Goal: Task Accomplishment & Management: Manage account settings

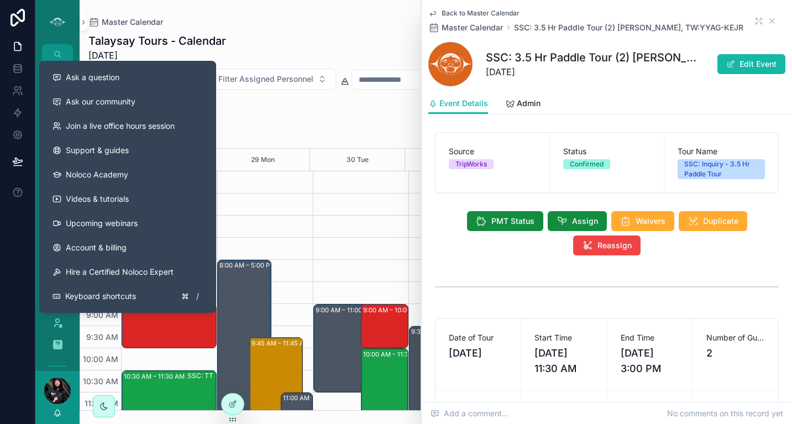
scroll to position [128, 0]
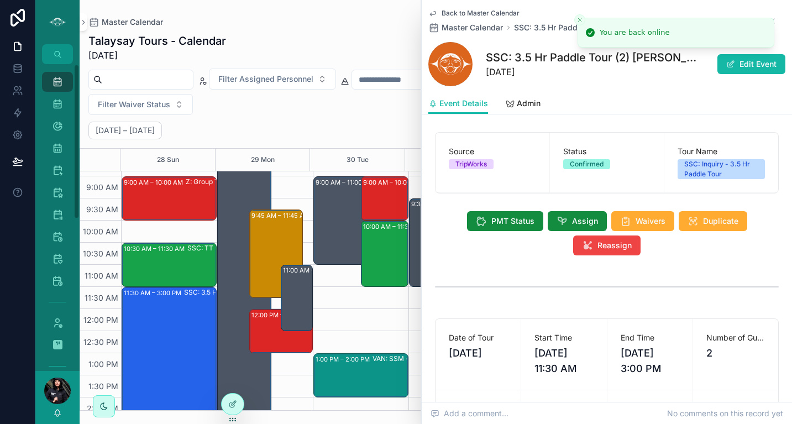
click at [39, 322] on div "Personnel" at bounding box center [57, 323] width 44 height 22
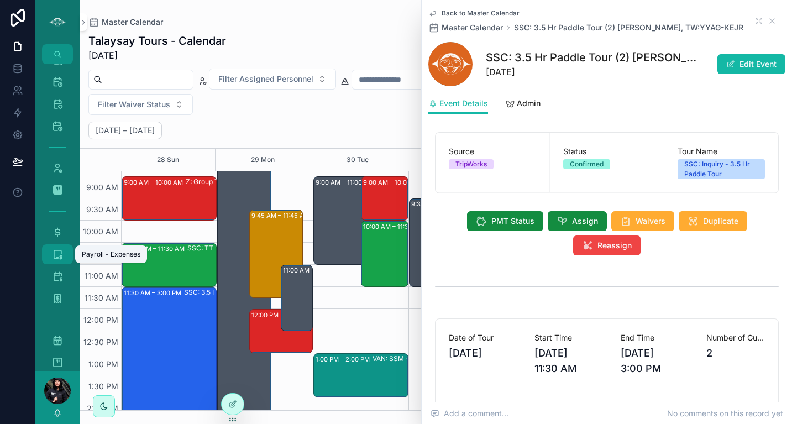
click at [54, 250] on icon "scrollable content" at bounding box center [57, 254] width 11 height 11
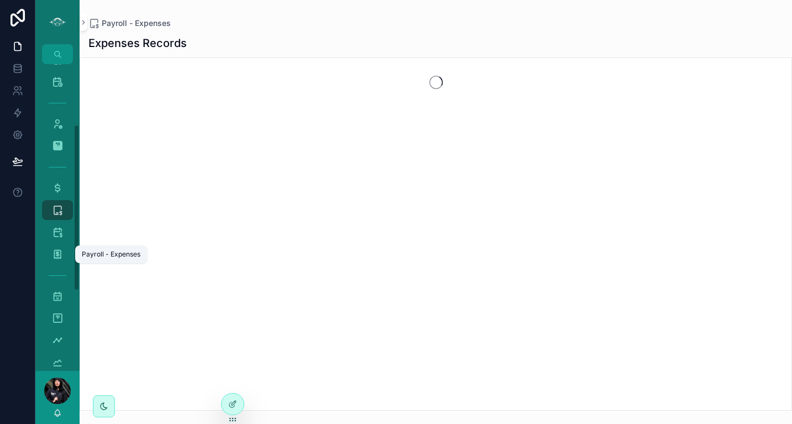
scroll to position [111, 0]
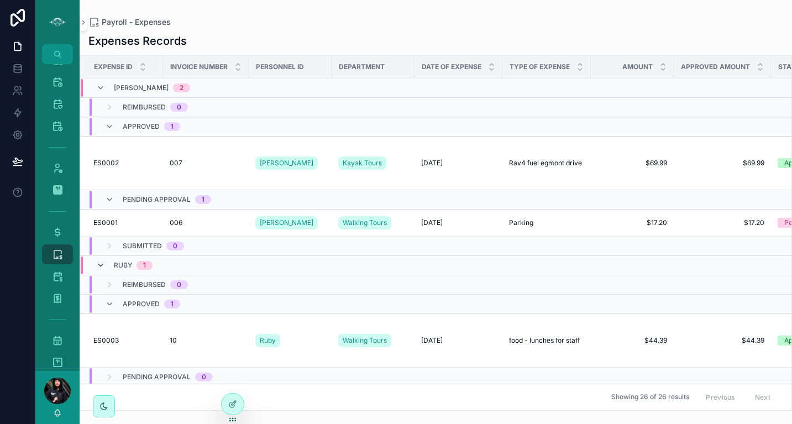
click at [102, 264] on icon "scrollable content" at bounding box center [100, 265] width 9 height 9
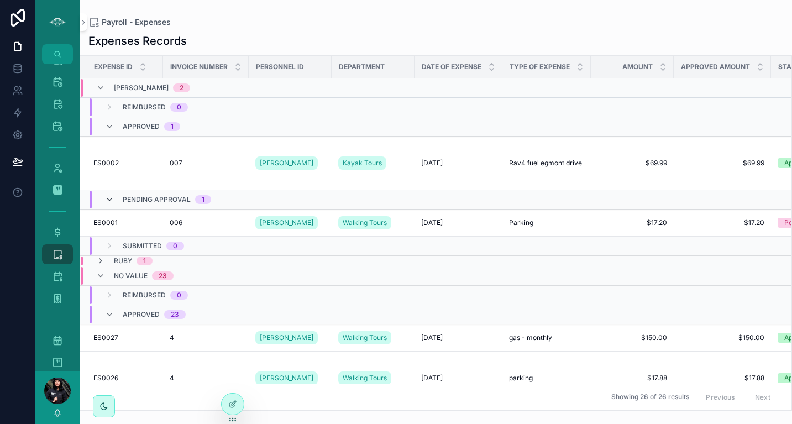
click at [110, 199] on icon "scrollable content" at bounding box center [109, 199] width 9 height 9
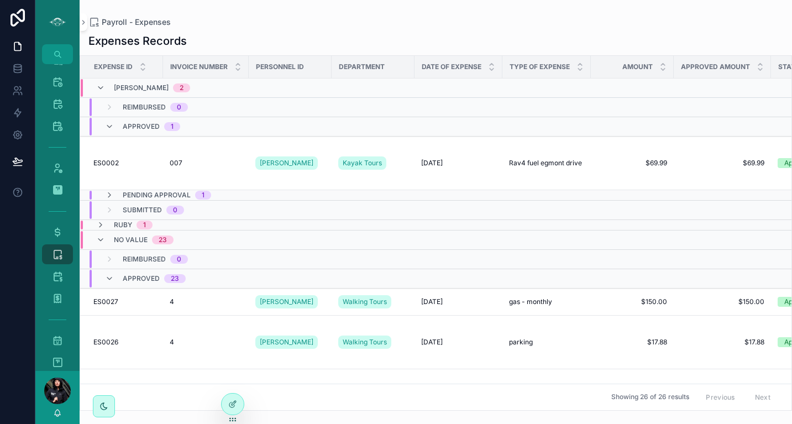
click at [110, 199] on icon "scrollable content" at bounding box center [109, 195] width 9 height 9
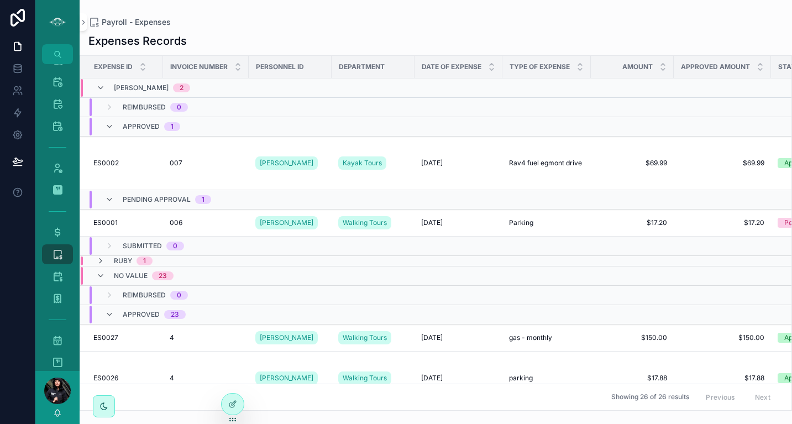
click at [110, 193] on div "Pending Approval 1" at bounding box center [158, 200] width 106 height 18
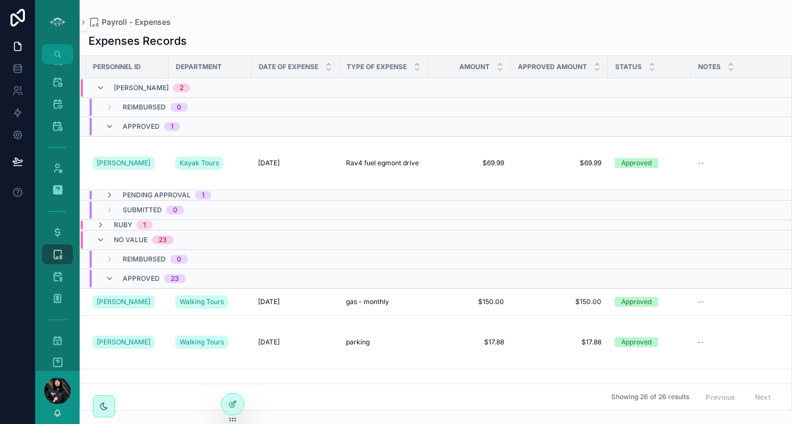
scroll to position [0, 0]
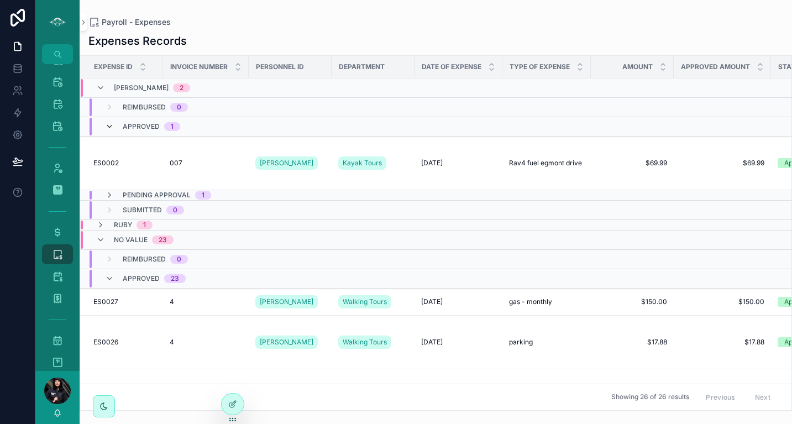
click at [108, 124] on icon "scrollable content" at bounding box center [109, 126] width 9 height 9
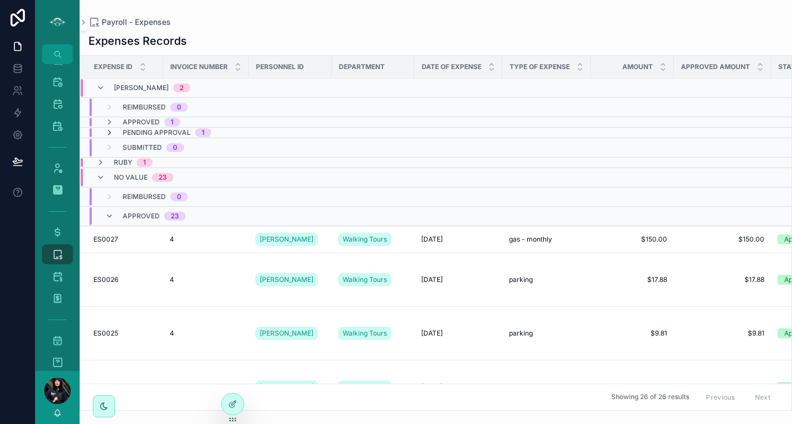
click at [109, 133] on icon "scrollable content" at bounding box center [109, 132] width 9 height 9
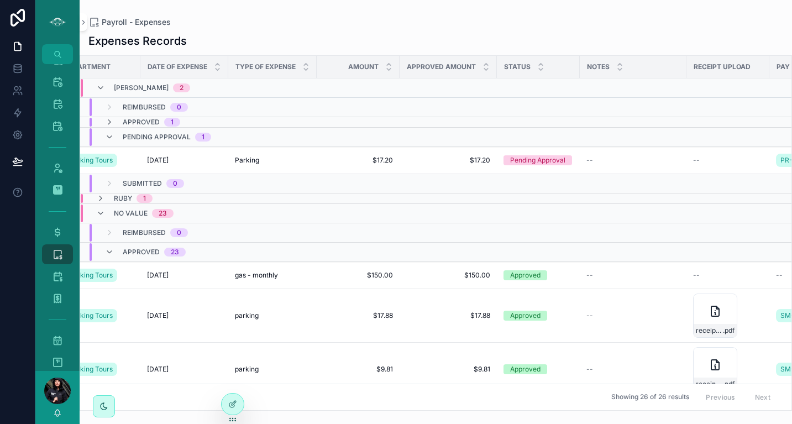
scroll to position [0, 428]
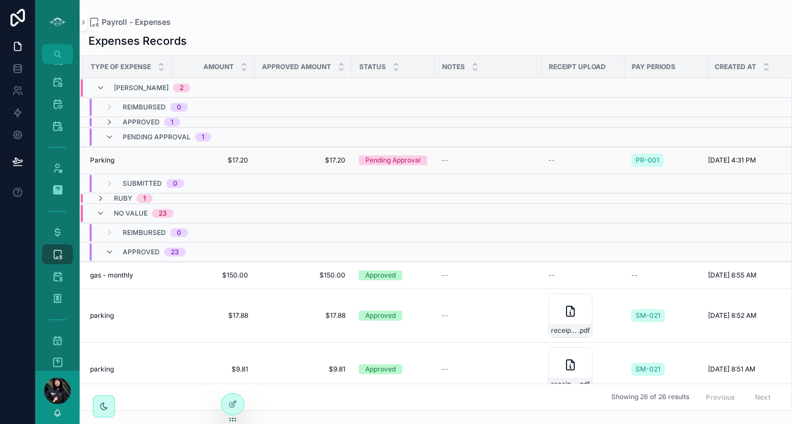
click at [386, 160] on div "Pending Approval" at bounding box center [392, 160] width 55 height 10
click at [387, 160] on div "Pending Approval" at bounding box center [392, 160] width 55 height 10
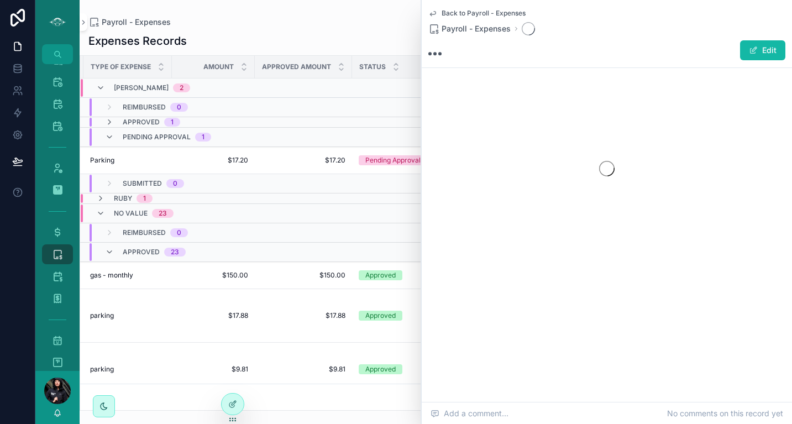
scroll to position [0, 423]
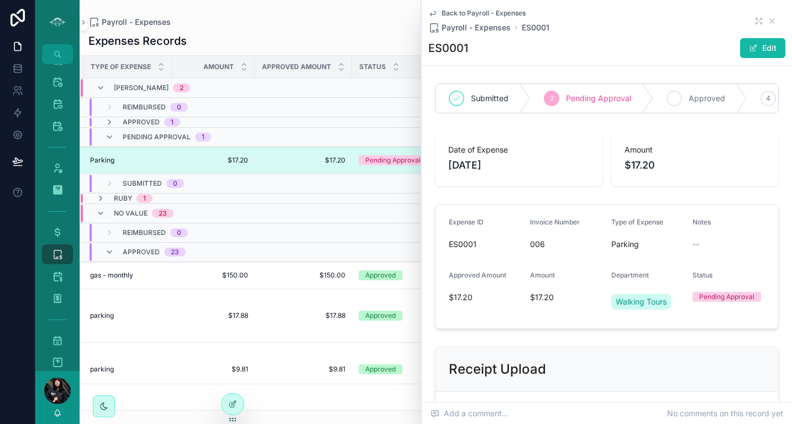
click at [698, 98] on span "Approved" at bounding box center [707, 98] width 36 height 11
click at [770, 21] on icon "scrollable content" at bounding box center [772, 21] width 4 height 4
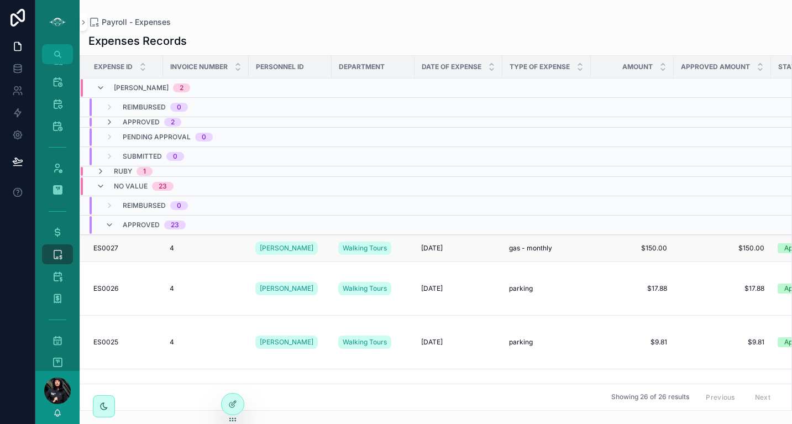
click at [433, 253] on td "[DATE] [DATE]" at bounding box center [459, 248] width 88 height 27
click at [60, 276] on icon "scrollable content" at bounding box center [57, 276] width 11 height 11
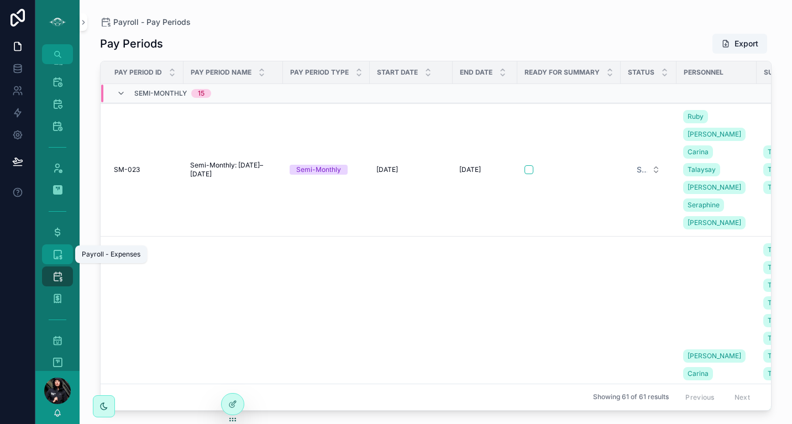
click at [52, 249] on icon "scrollable content" at bounding box center [57, 254] width 11 height 11
click at [60, 342] on icon "scrollable content" at bounding box center [57, 340] width 11 height 11
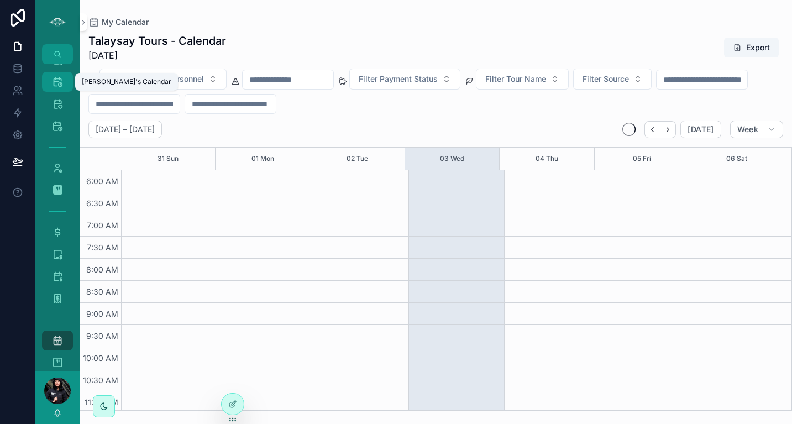
scroll to position [265, 0]
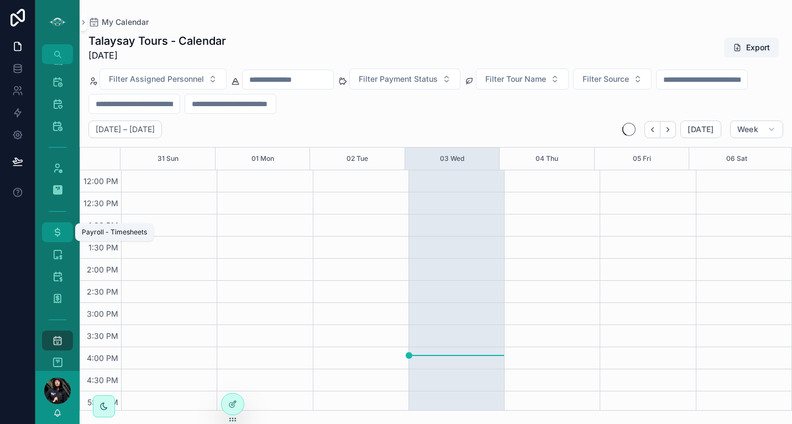
click at [56, 233] on icon "scrollable content" at bounding box center [57, 232] width 11 height 11
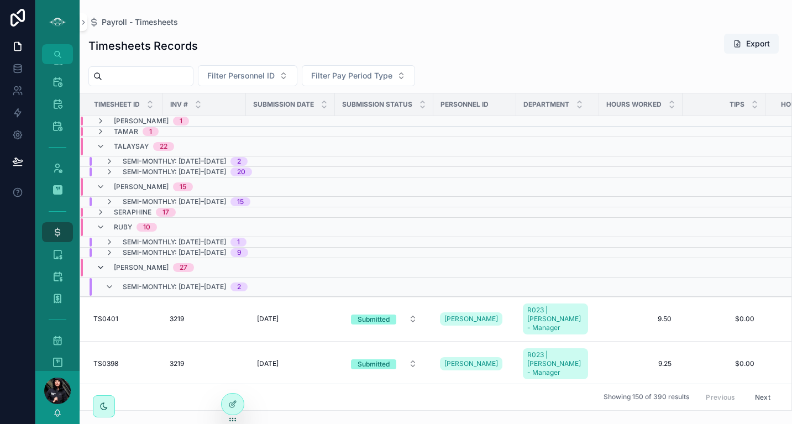
click at [102, 266] on icon "scrollable content" at bounding box center [100, 267] width 9 height 9
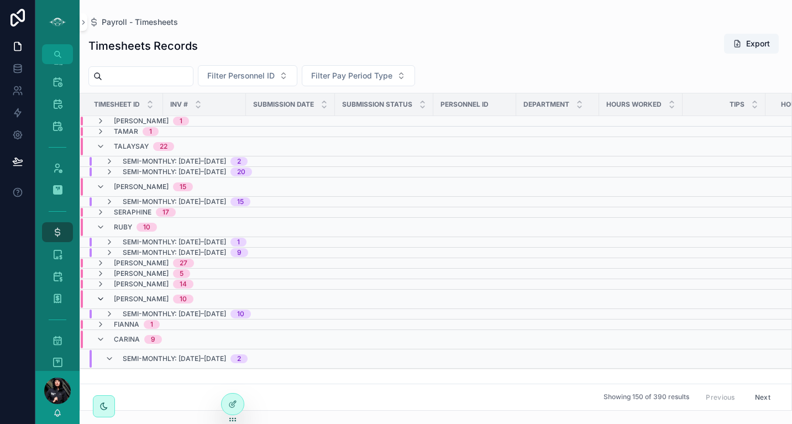
click at [102, 297] on icon "scrollable content" at bounding box center [100, 299] width 9 height 9
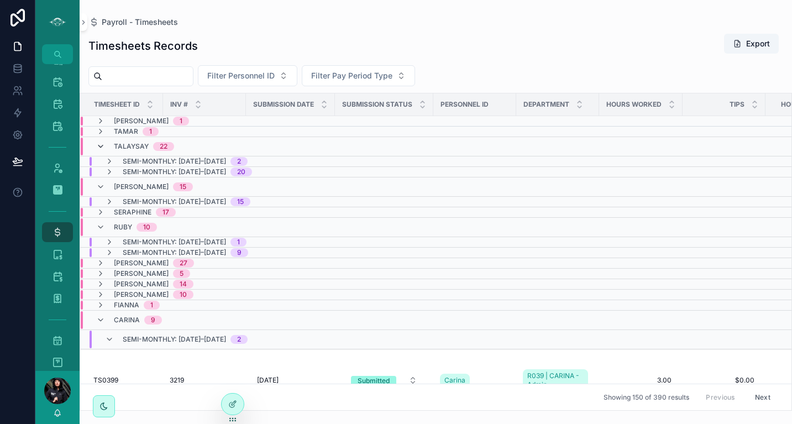
click at [102, 146] on icon "scrollable content" at bounding box center [100, 146] width 9 height 9
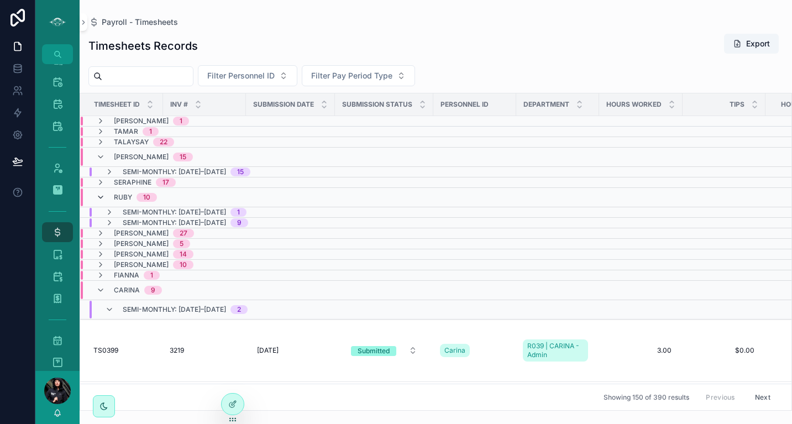
click at [100, 194] on icon "scrollable content" at bounding box center [100, 197] width 9 height 9
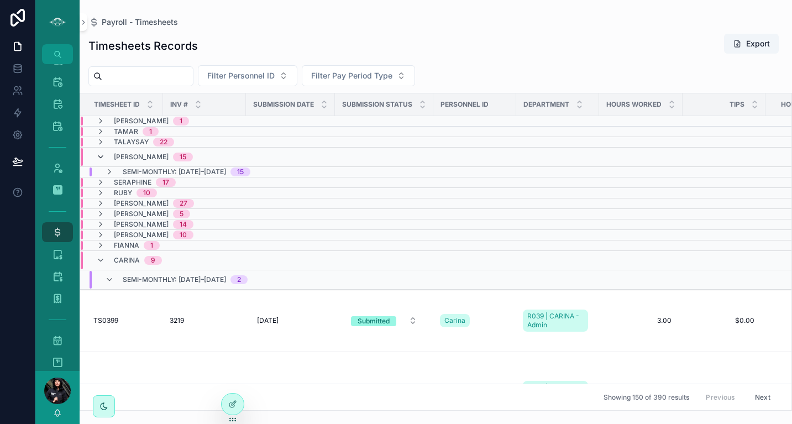
click at [101, 155] on icon "scrollable content" at bounding box center [100, 157] width 9 height 9
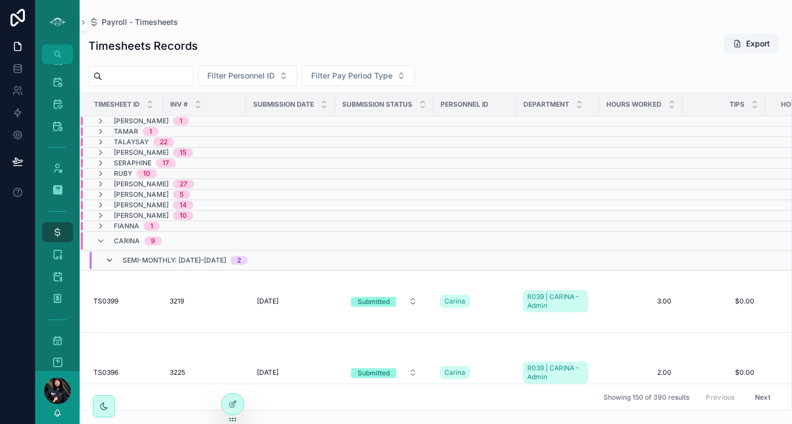
click at [109, 258] on icon "scrollable content" at bounding box center [109, 260] width 9 height 9
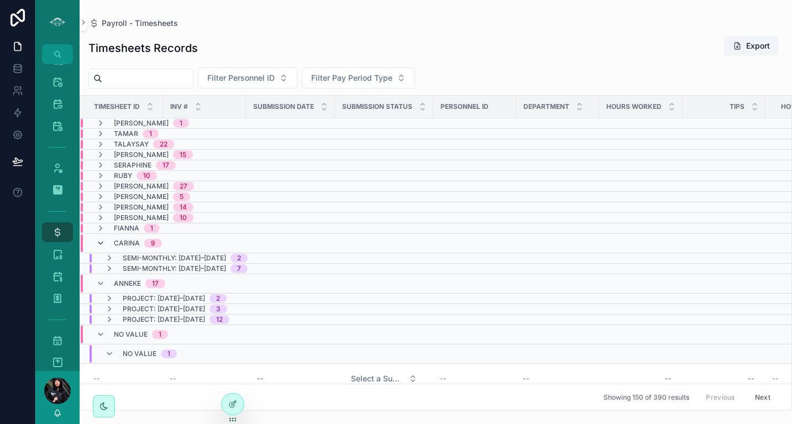
click at [102, 241] on icon "scrollable content" at bounding box center [100, 243] width 9 height 9
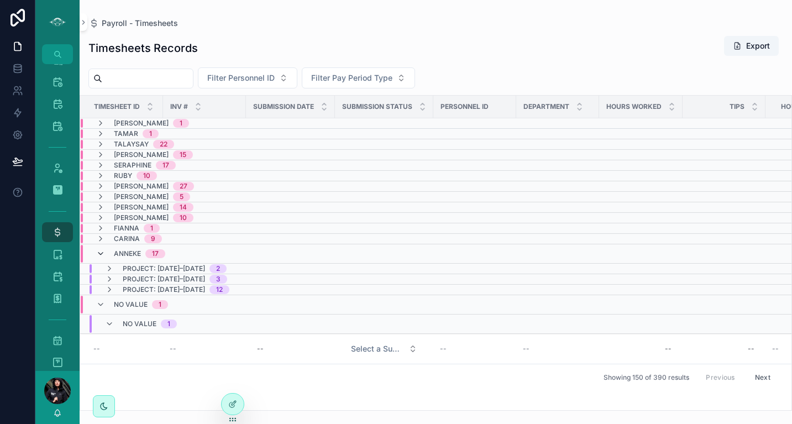
click at [102, 252] on icon "scrollable content" at bounding box center [100, 253] width 9 height 9
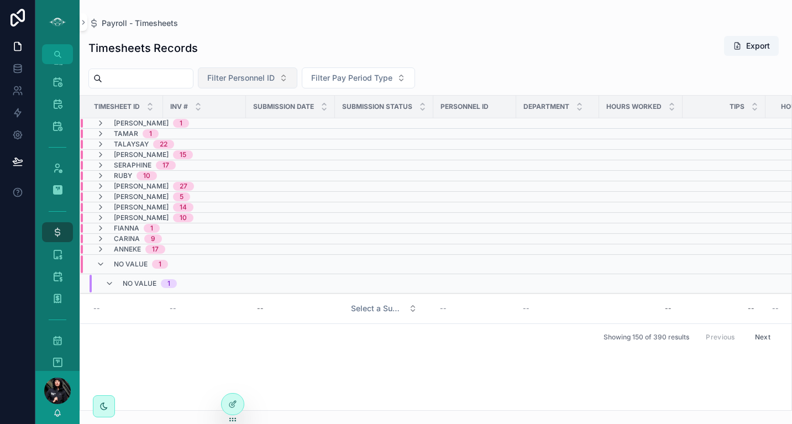
click at [254, 74] on span "Filter Personnel ID" at bounding box center [240, 77] width 67 height 11
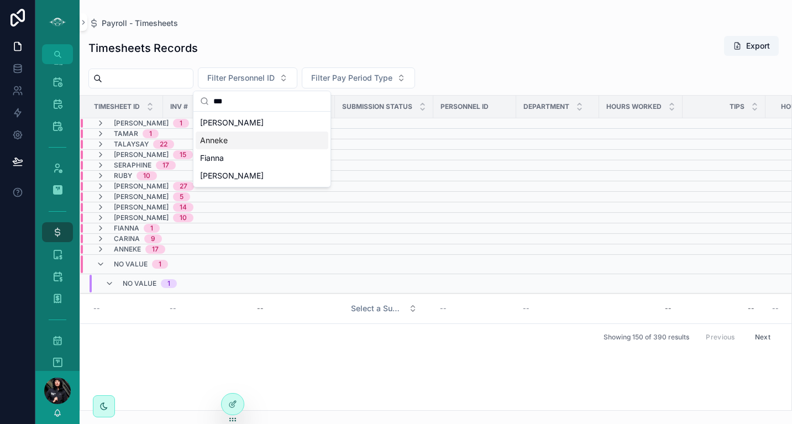
type input "***"
click at [217, 145] on span "Anneke" at bounding box center [214, 140] width 28 height 11
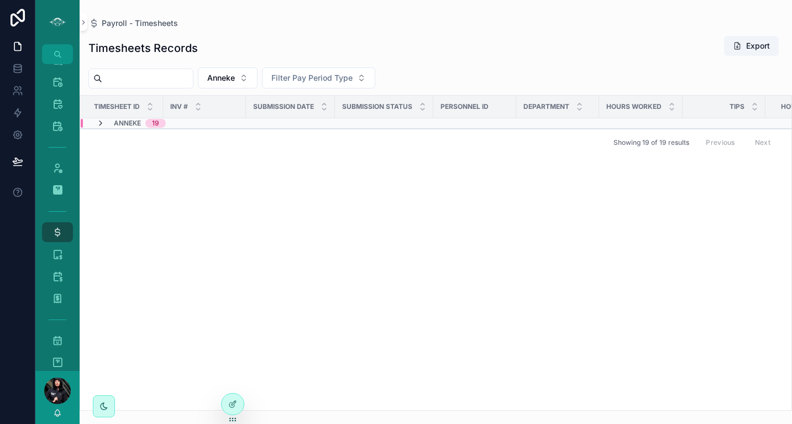
click at [101, 124] on icon "scrollable content" at bounding box center [100, 123] width 9 height 9
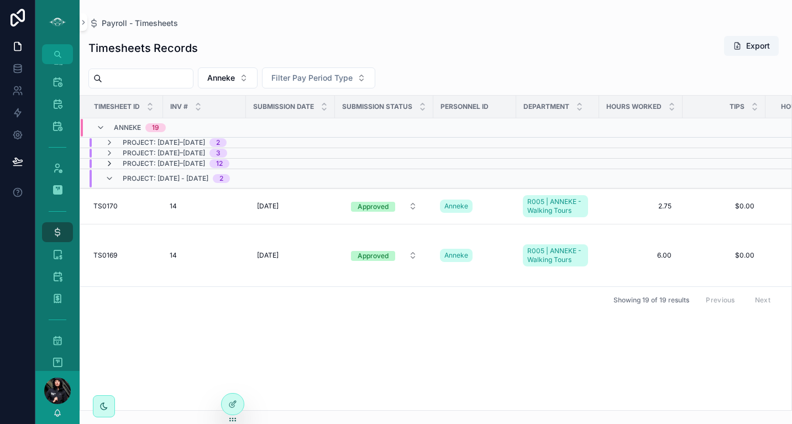
click at [109, 164] on icon "scrollable content" at bounding box center [109, 163] width 9 height 9
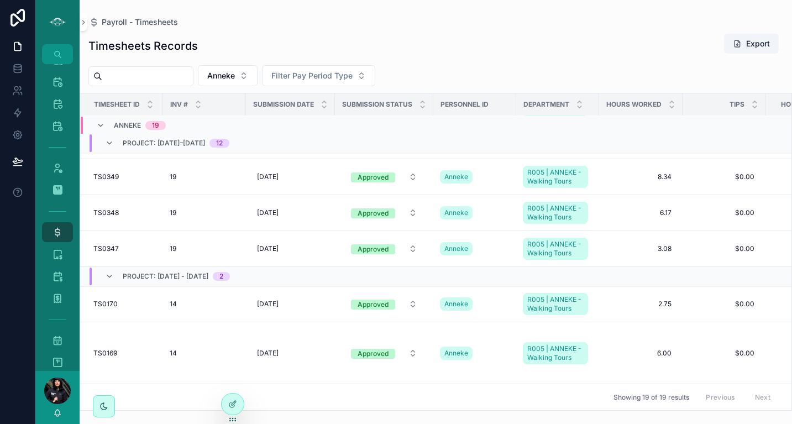
scroll to position [48, 0]
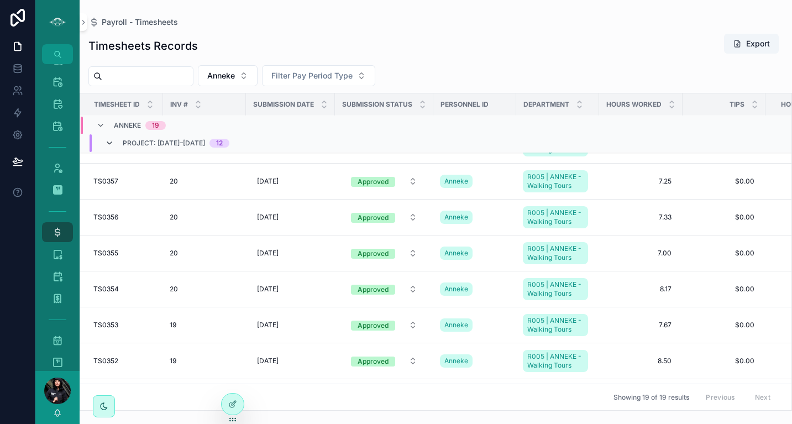
click at [109, 140] on icon "scrollable content" at bounding box center [109, 143] width 9 height 9
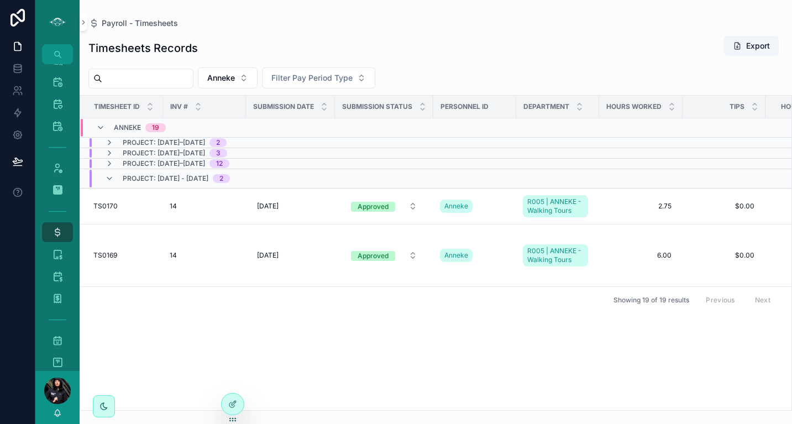
scroll to position [0, 0]
click at [225, 179] on span "2" at bounding box center [221, 178] width 17 height 9
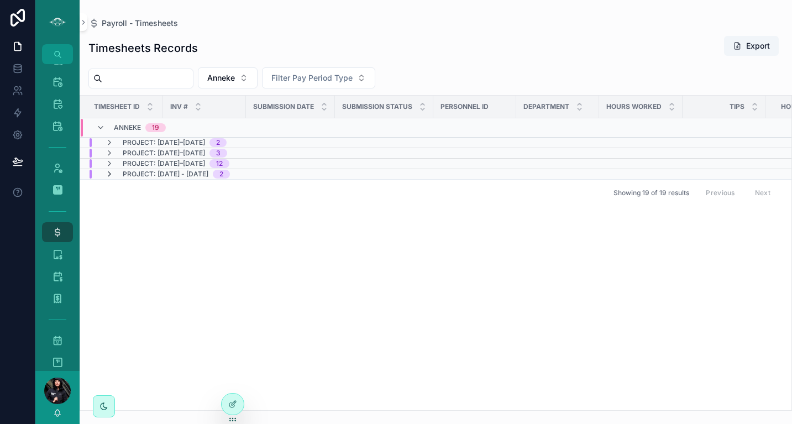
click at [110, 176] on icon "scrollable content" at bounding box center [109, 174] width 9 height 9
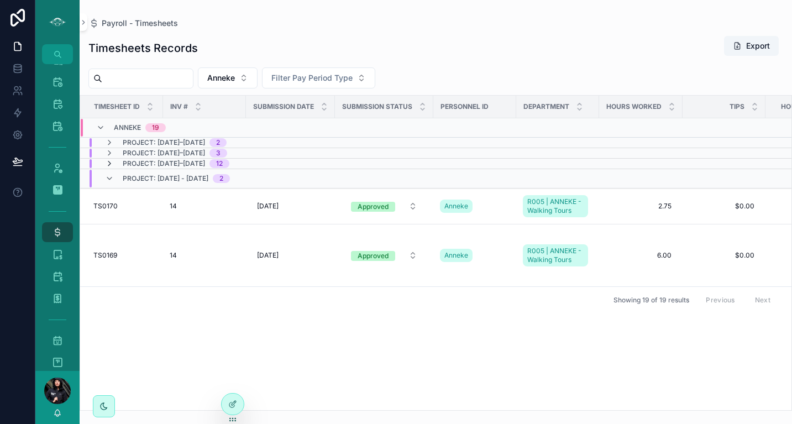
click at [109, 161] on icon "scrollable content" at bounding box center [109, 163] width 9 height 9
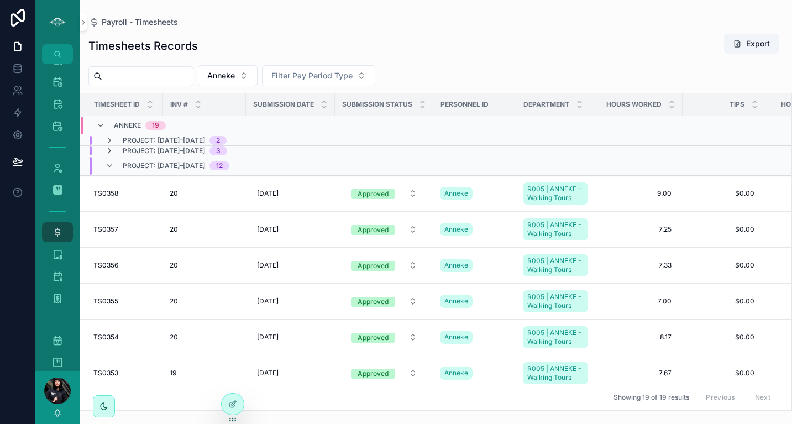
click at [109, 151] on icon "scrollable content" at bounding box center [109, 151] width 9 height 9
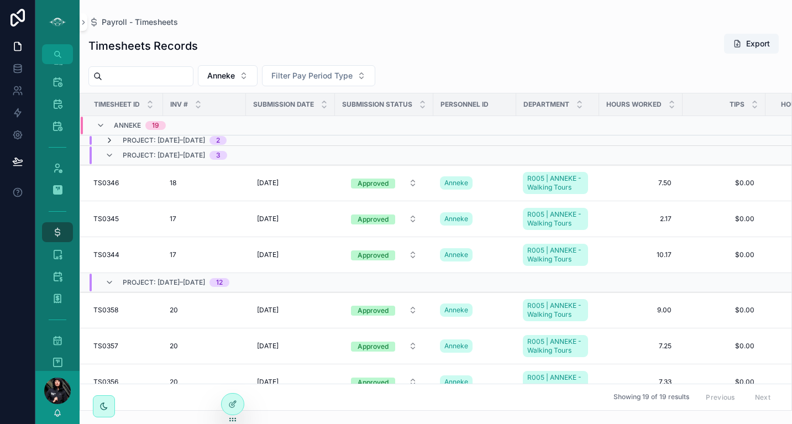
click at [109, 141] on icon "scrollable content" at bounding box center [109, 140] width 9 height 9
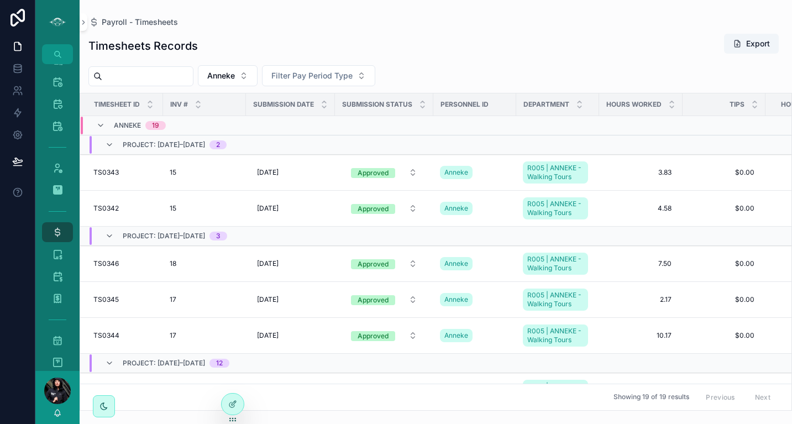
drag, startPoint x: 109, startPoint y: 141, endPoint x: 93, endPoint y: 8, distance: 134.3
click at [103, 24] on div "Payroll - Timesheets Timesheets Records Export Anneke Filter Pay Period Type Ti…" at bounding box center [436, 205] width 713 height 411
drag, startPoint x: 78, startPoint y: 144, endPoint x: 79, endPoint y: 67, distance: 76.8
click at [79, 67] on div "Master Calendar 1,608 Tour Calendar 732 Vancouver Calendar 397 Sunshine Coast C…" at bounding box center [57, 217] width 44 height 307
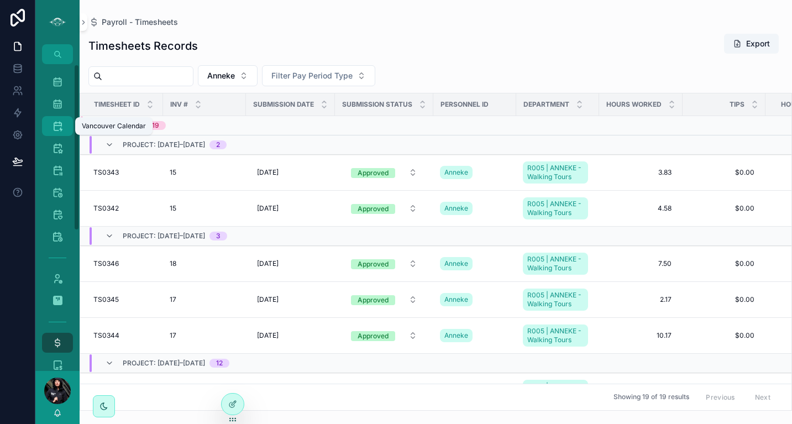
click at [57, 128] on icon "scrollable content" at bounding box center [57, 126] width 11 height 11
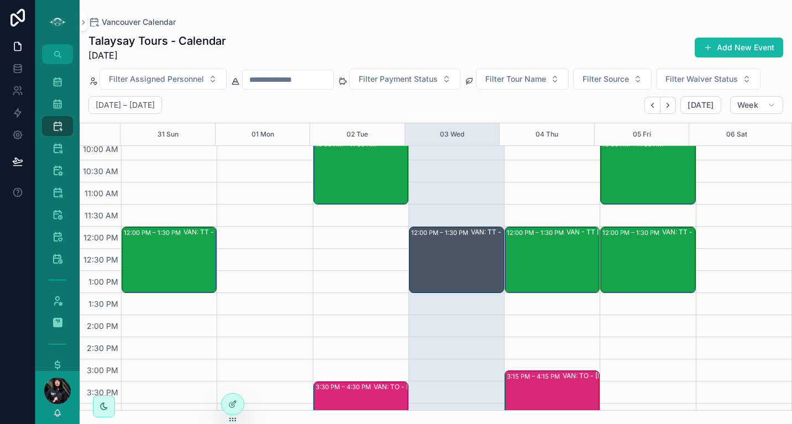
scroll to position [194, 0]
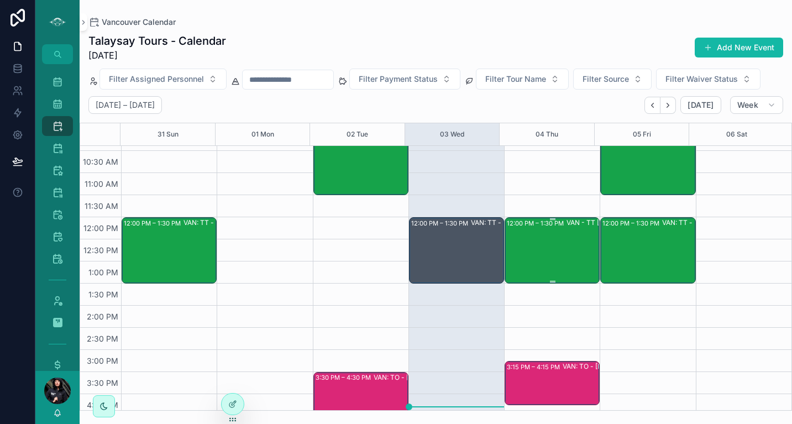
click at [538, 239] on div "12:00 PM – 1:30 PM VAN - [GEOGRAPHIC_DATA][PERSON_NAME] (2) - [GEOGRAPHIC_DATA]…" at bounding box center [553, 250] width 92 height 64
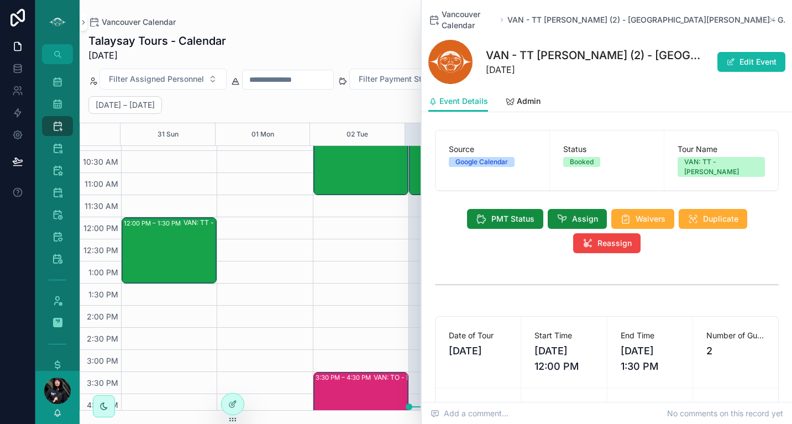
click at [505, 18] on icon "scrollable content" at bounding box center [502, 20] width 7 height 7
click at [755, 16] on icon "scrollable content" at bounding box center [759, 19] width 9 height 9
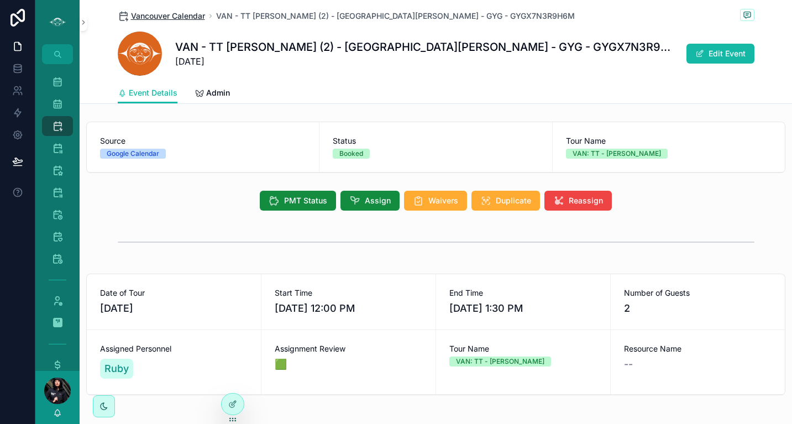
click at [180, 14] on span "Vancouver Calendar" at bounding box center [168, 16] width 74 height 11
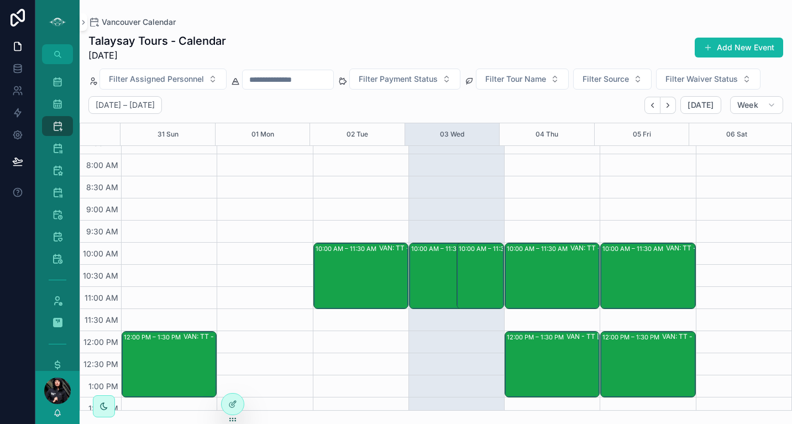
scroll to position [123, 0]
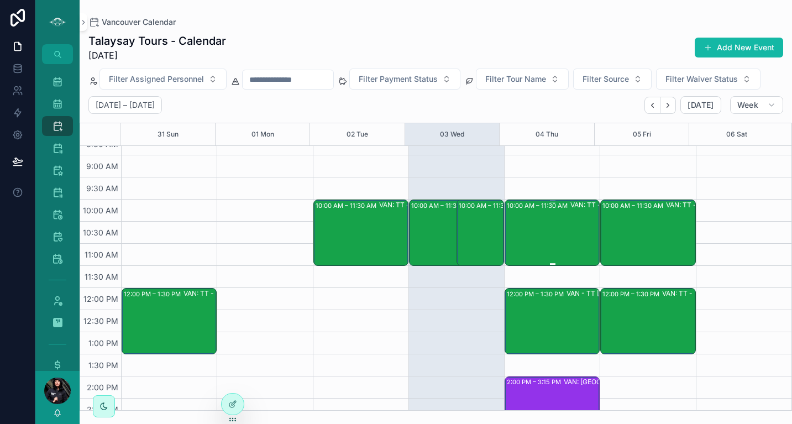
click at [546, 249] on div "10:00 AM – 11:30 AM VAN: TT - [PERSON_NAME] (1) [PERSON_NAME], TW:RUTD-ADRZ" at bounding box center [553, 233] width 92 height 64
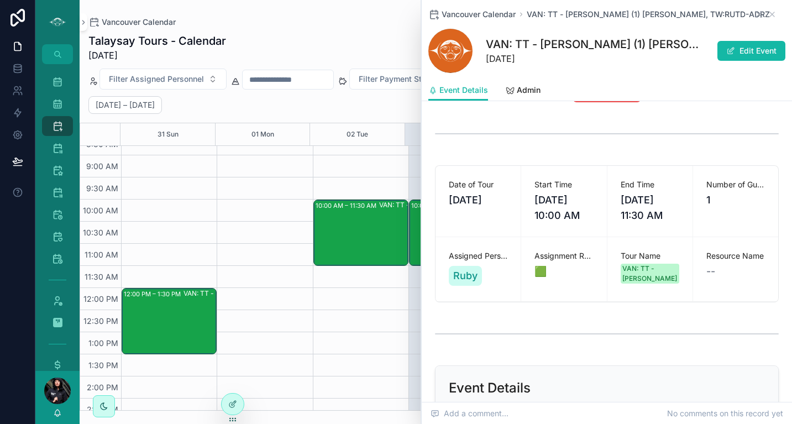
scroll to position [119, 0]
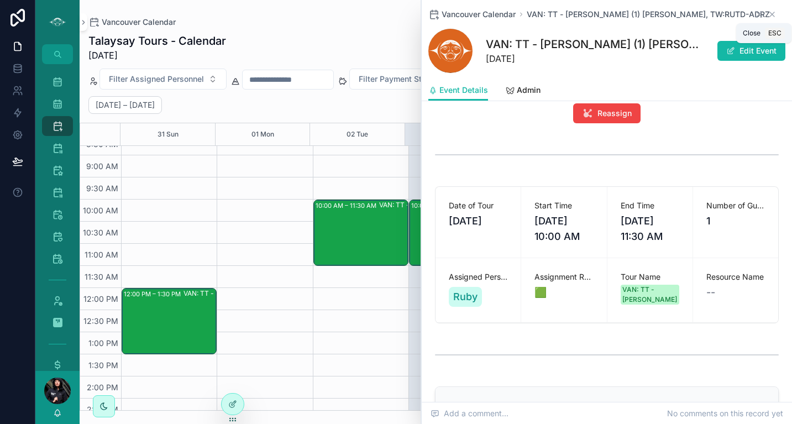
click at [768, 15] on icon "scrollable content" at bounding box center [772, 14] width 9 height 9
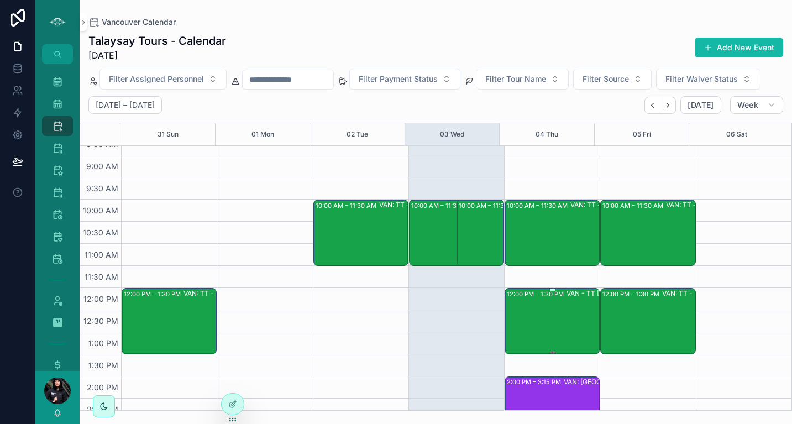
click at [561, 318] on div "12:00 PM – 1:30 PM VAN - [GEOGRAPHIC_DATA][PERSON_NAME] (2) - [GEOGRAPHIC_DATA]…" at bounding box center [553, 321] width 92 height 64
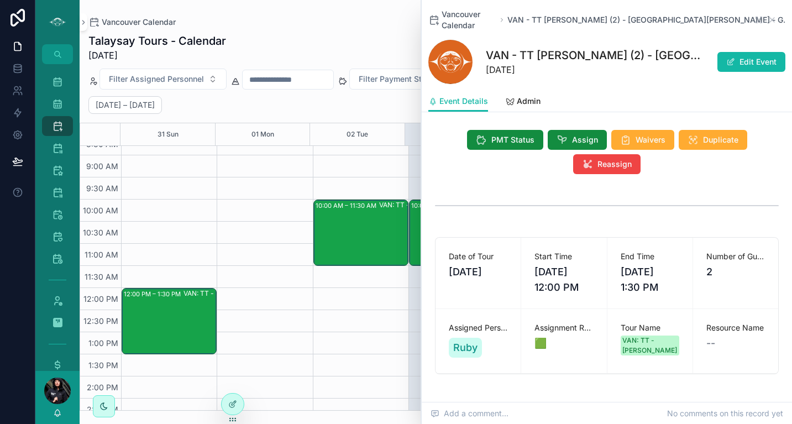
scroll to position [82, 0]
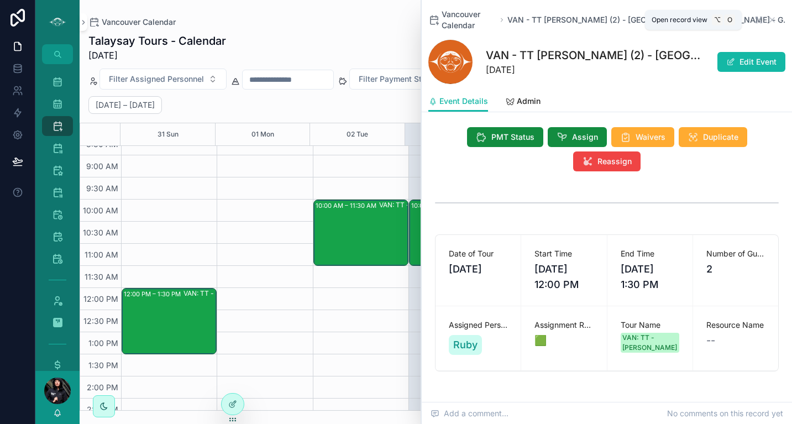
click at [755, 18] on icon "scrollable content" at bounding box center [759, 19] width 9 height 9
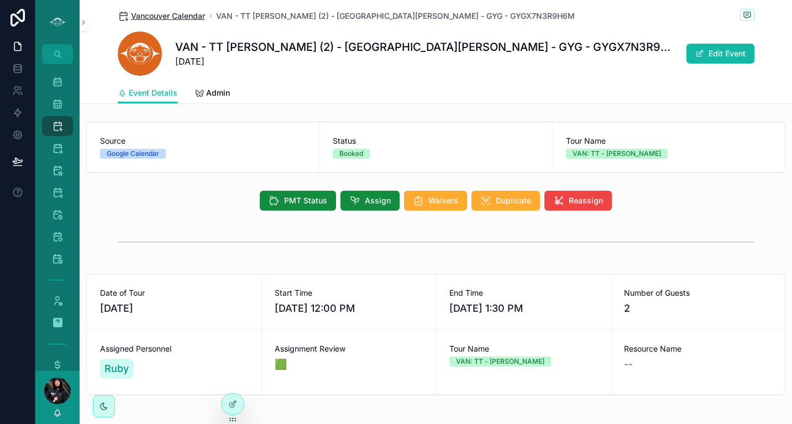
click at [161, 13] on span "Vancouver Calendar" at bounding box center [168, 16] width 74 height 11
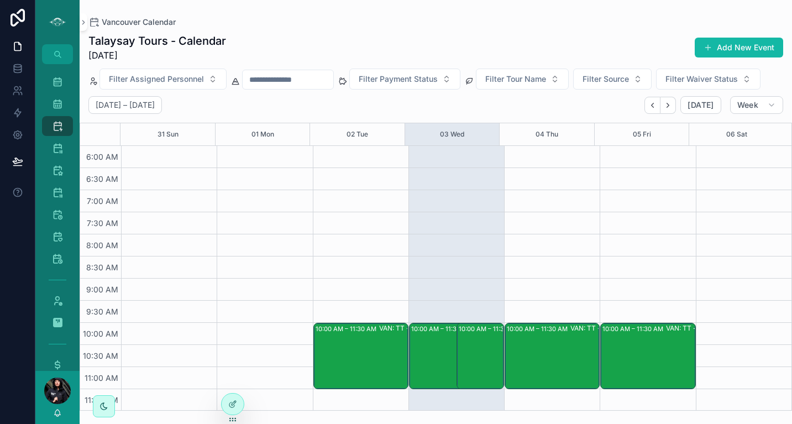
scroll to position [265, 0]
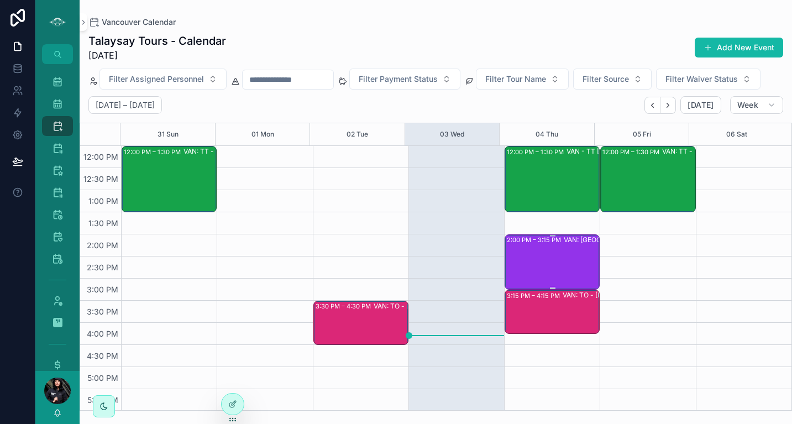
click at [548, 259] on div "2:00 PM – 3:15 PM VAN: [GEOGRAPHIC_DATA][PERSON_NAME] (1) [PERSON_NAME], [GEOGR…" at bounding box center [553, 262] width 92 height 53
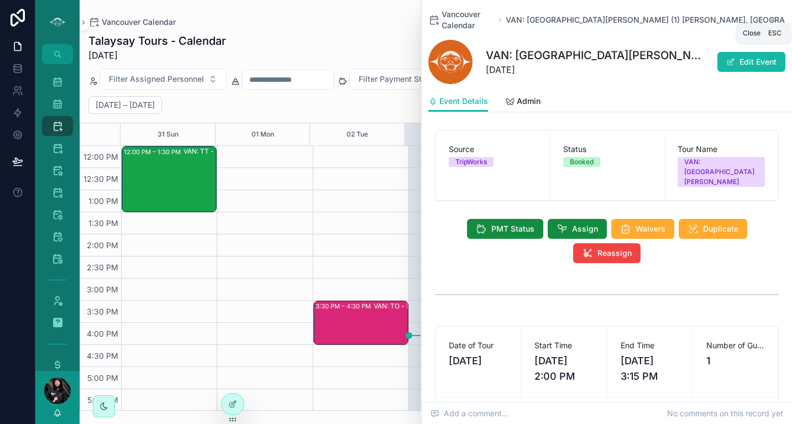
click at [768, 15] on icon "scrollable content" at bounding box center [772, 19] width 9 height 9
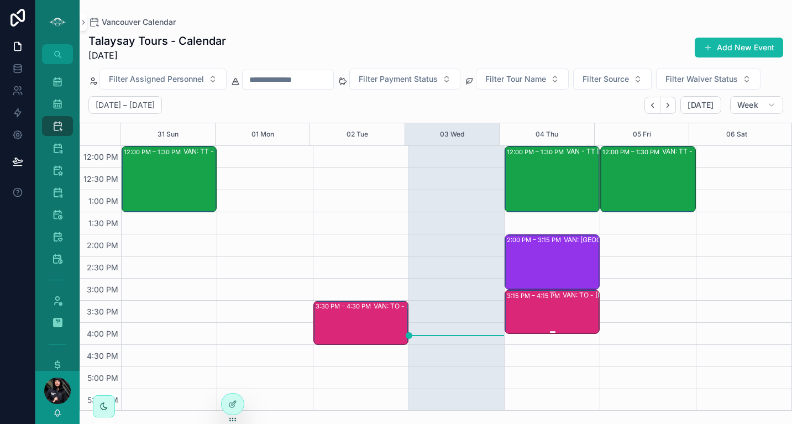
click at [553, 304] on div "3:15 PM – 4:15 PM VAN: TO - [PERSON_NAME] - [GEOGRAPHIC_DATA][PERSON_NAME] (2) …" at bounding box center [553, 312] width 92 height 42
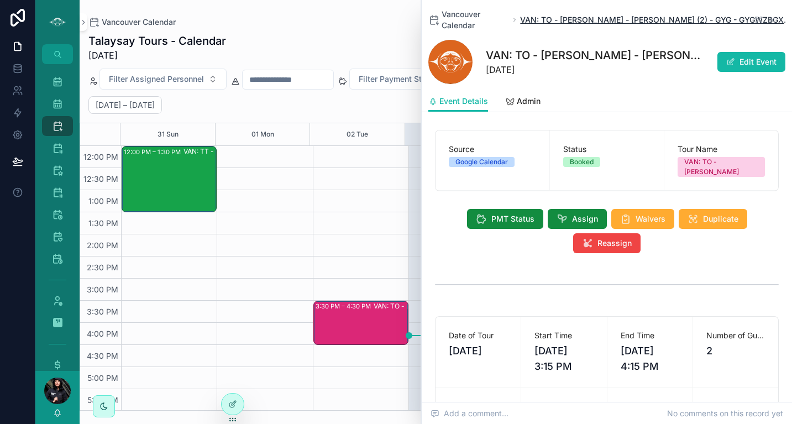
click at [755, 21] on span "VAN: TO - [PERSON_NAME] - [PERSON_NAME] (2) - GYG - GYGWZBGXV6MV" at bounding box center [657, 19] width 274 height 11
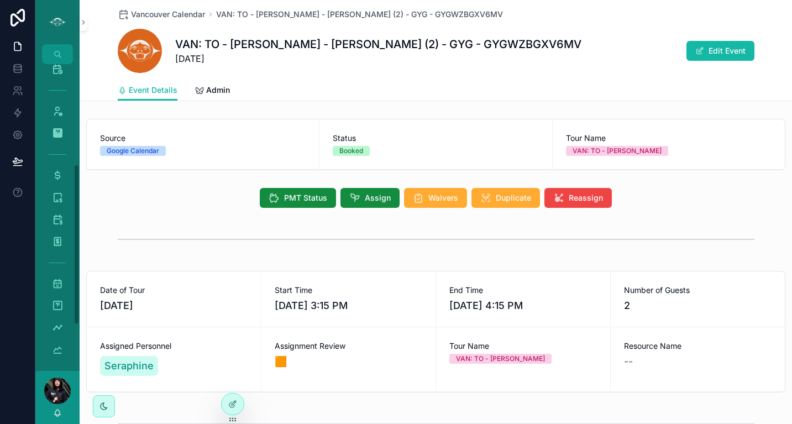
drag, startPoint x: 79, startPoint y: 178, endPoint x: 72, endPoint y: 279, distance: 100.8
click at [72, 279] on div "Master Calendar 1,608 Tour Calendar 732 Vancouver Calendar 397 Sea-To-Sky View …" at bounding box center [57, 217] width 44 height 307
click at [62, 196] on icon "scrollable content" at bounding box center [57, 195] width 11 height 11
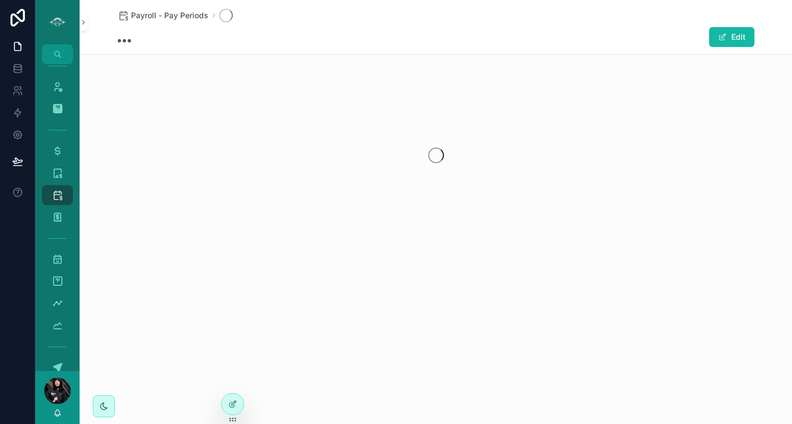
scroll to position [170, 0]
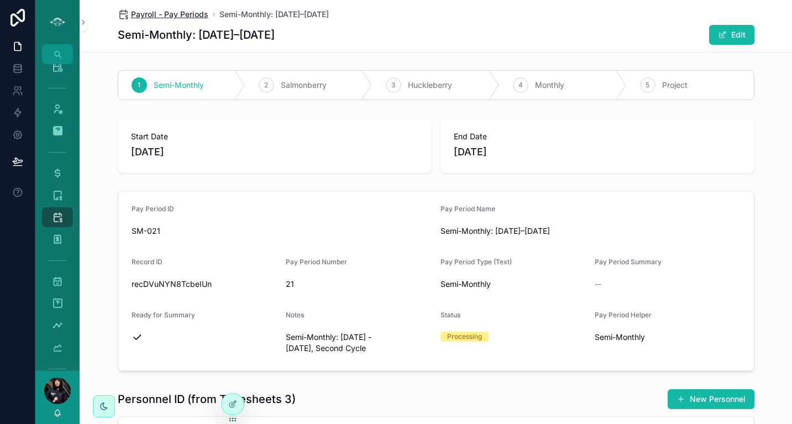
click at [179, 9] on span "Payroll - Pay Periods" at bounding box center [169, 14] width 77 height 11
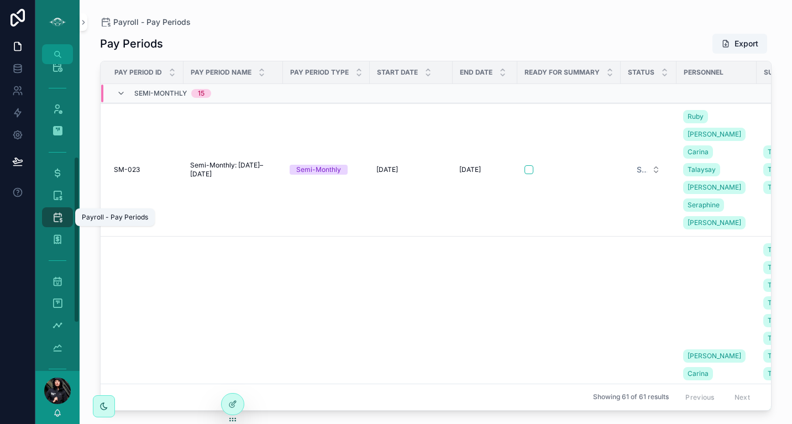
click at [62, 219] on icon "scrollable content" at bounding box center [57, 217] width 11 height 11
click at [56, 190] on icon "scrollable content" at bounding box center [57, 195] width 11 height 11
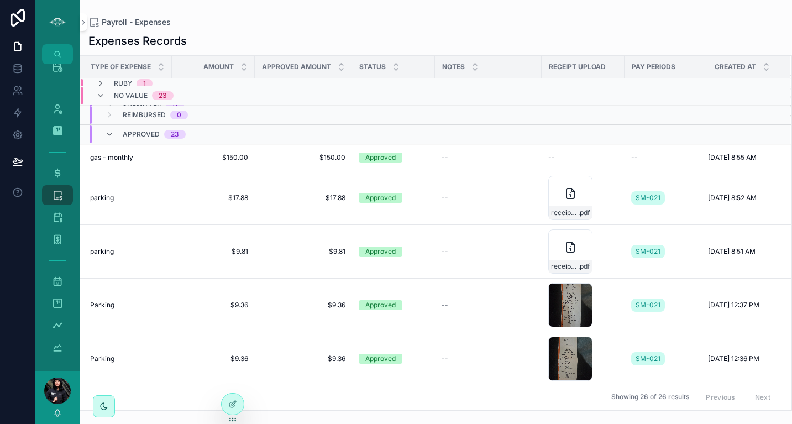
scroll to position [59, 428]
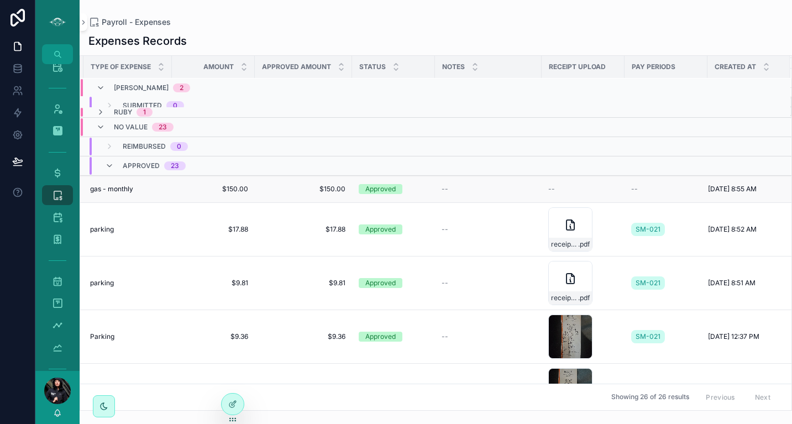
click at [635, 189] on div "--" at bounding box center [666, 189] width 70 height 9
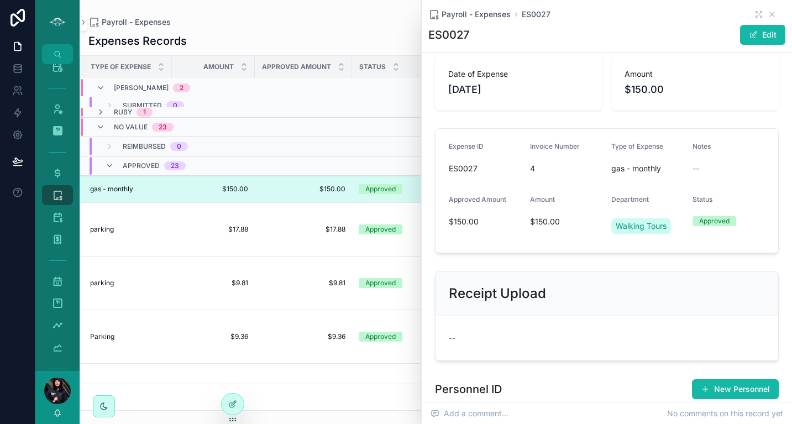
scroll to position [64, 0]
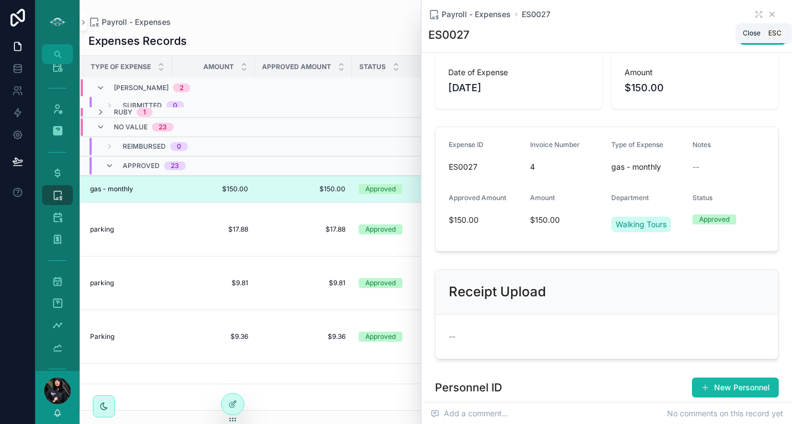
click at [770, 14] on icon "scrollable content" at bounding box center [772, 14] width 4 height 4
click at [767, 15] on div "Payroll - Expenses Expenses Records Expense ID Invoice Number Personnel ID Depa…" at bounding box center [436, 205] width 713 height 411
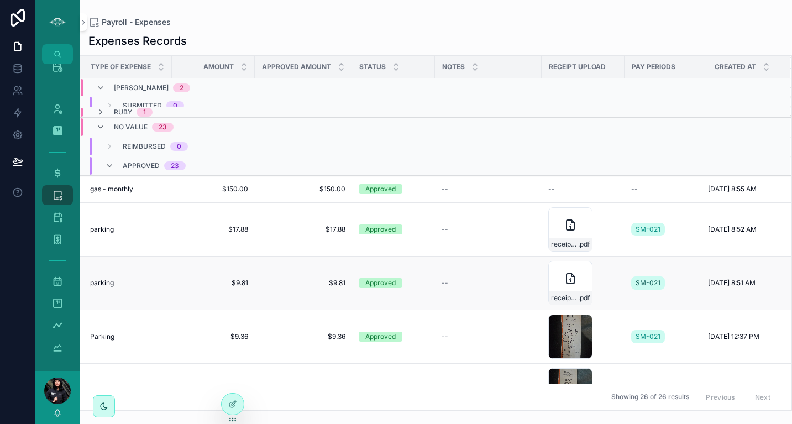
click at [640, 286] on span "SM-021" at bounding box center [648, 283] width 25 height 9
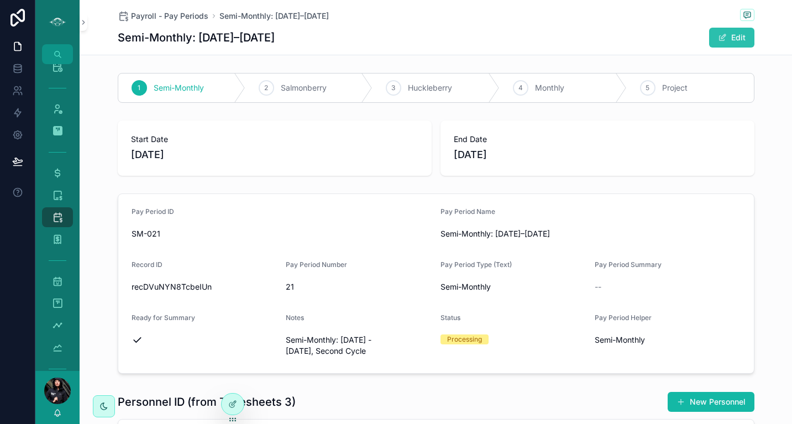
click at [733, 43] on button "Edit" at bounding box center [731, 38] width 45 height 20
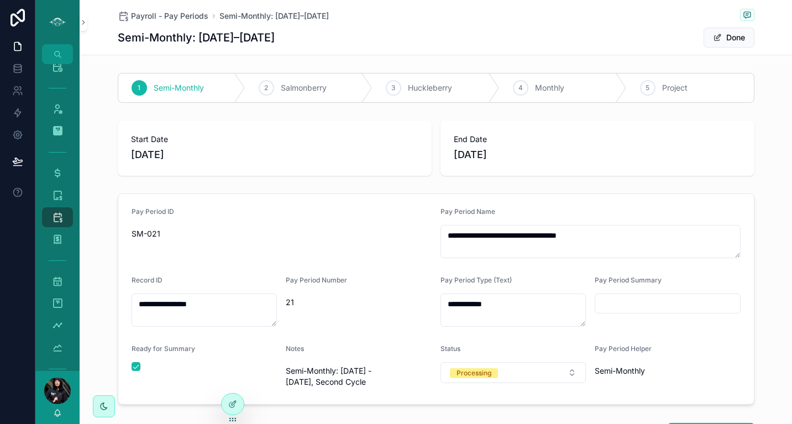
click at [148, 236] on span "SM-021" at bounding box center [282, 233] width 300 height 11
click at [153, 13] on span "Payroll - Pay Periods" at bounding box center [169, 16] width 77 height 11
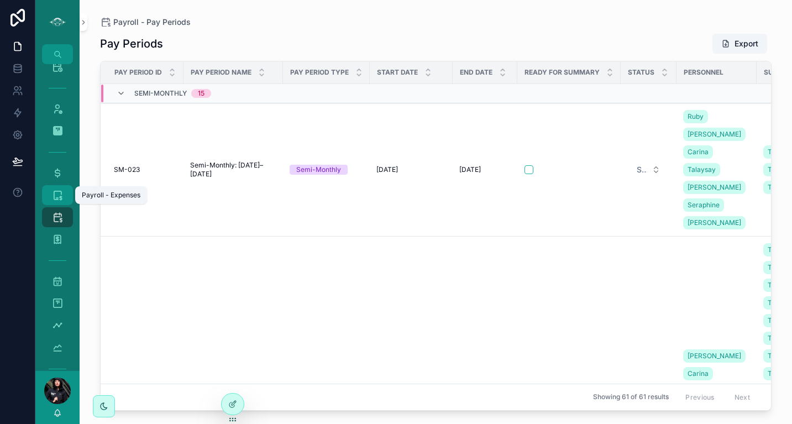
click at [59, 191] on icon "scrollable content" at bounding box center [57, 195] width 11 height 11
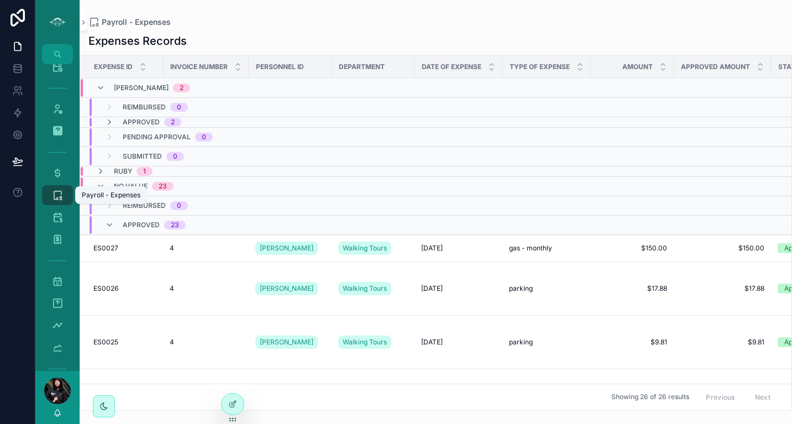
scroll to position [0, 428]
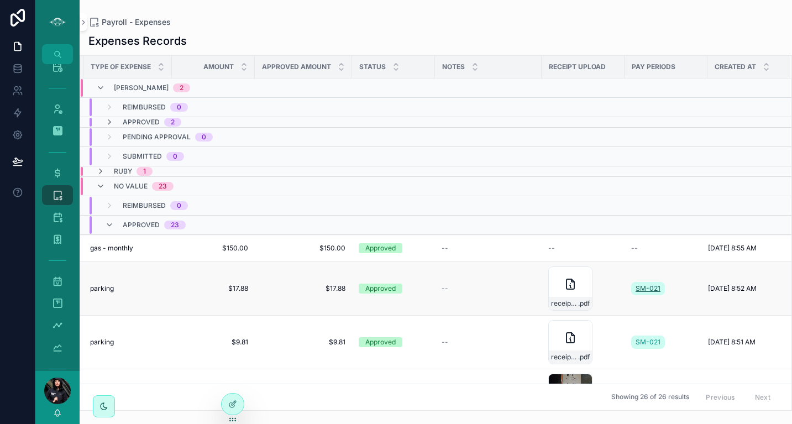
click at [644, 282] on link "SM-021" at bounding box center [648, 288] width 34 height 13
